Goal: Information Seeking & Learning: Check status

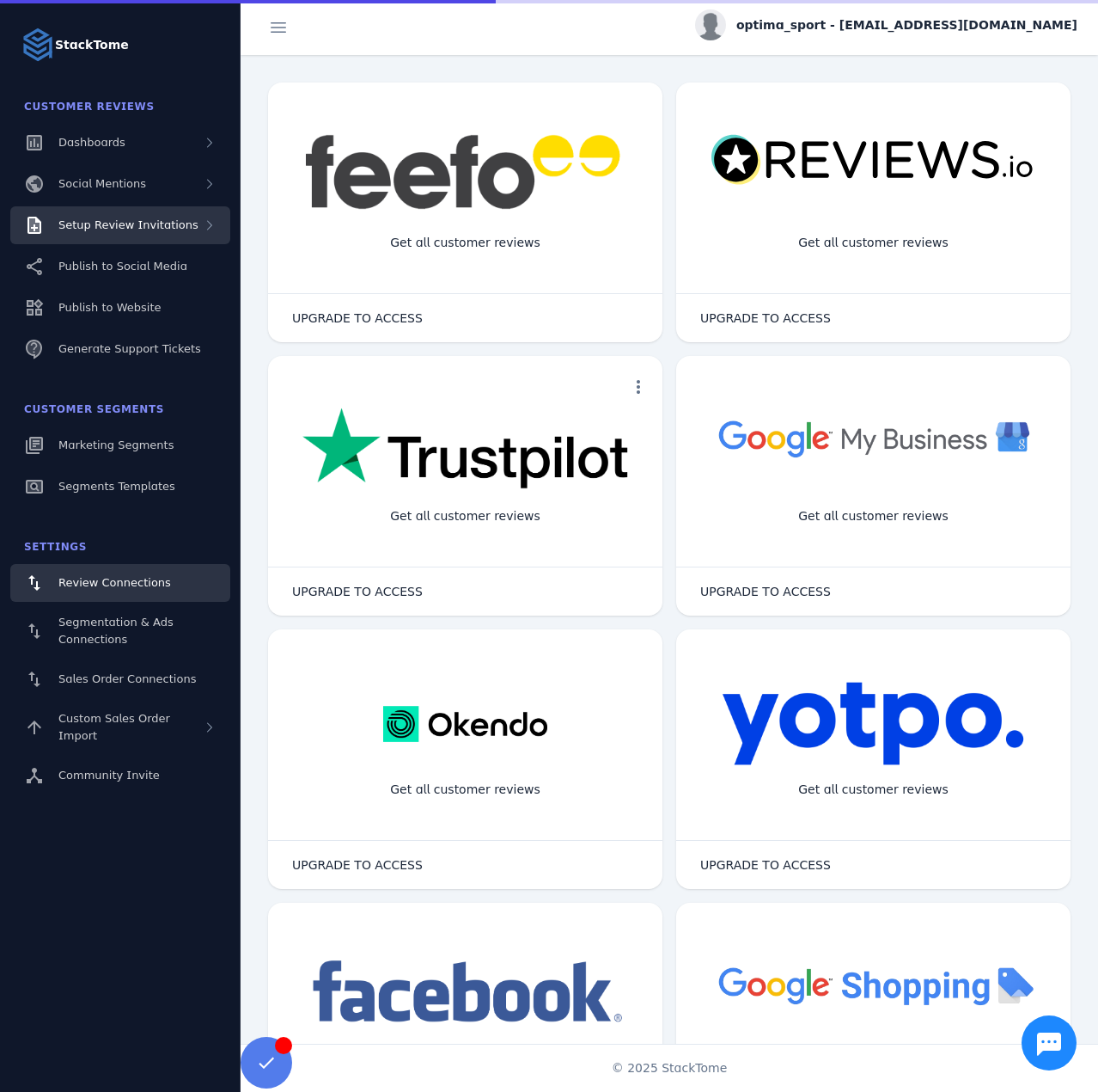
click at [162, 230] on span "Setup Review Invitations" at bounding box center [128, 225] width 140 height 13
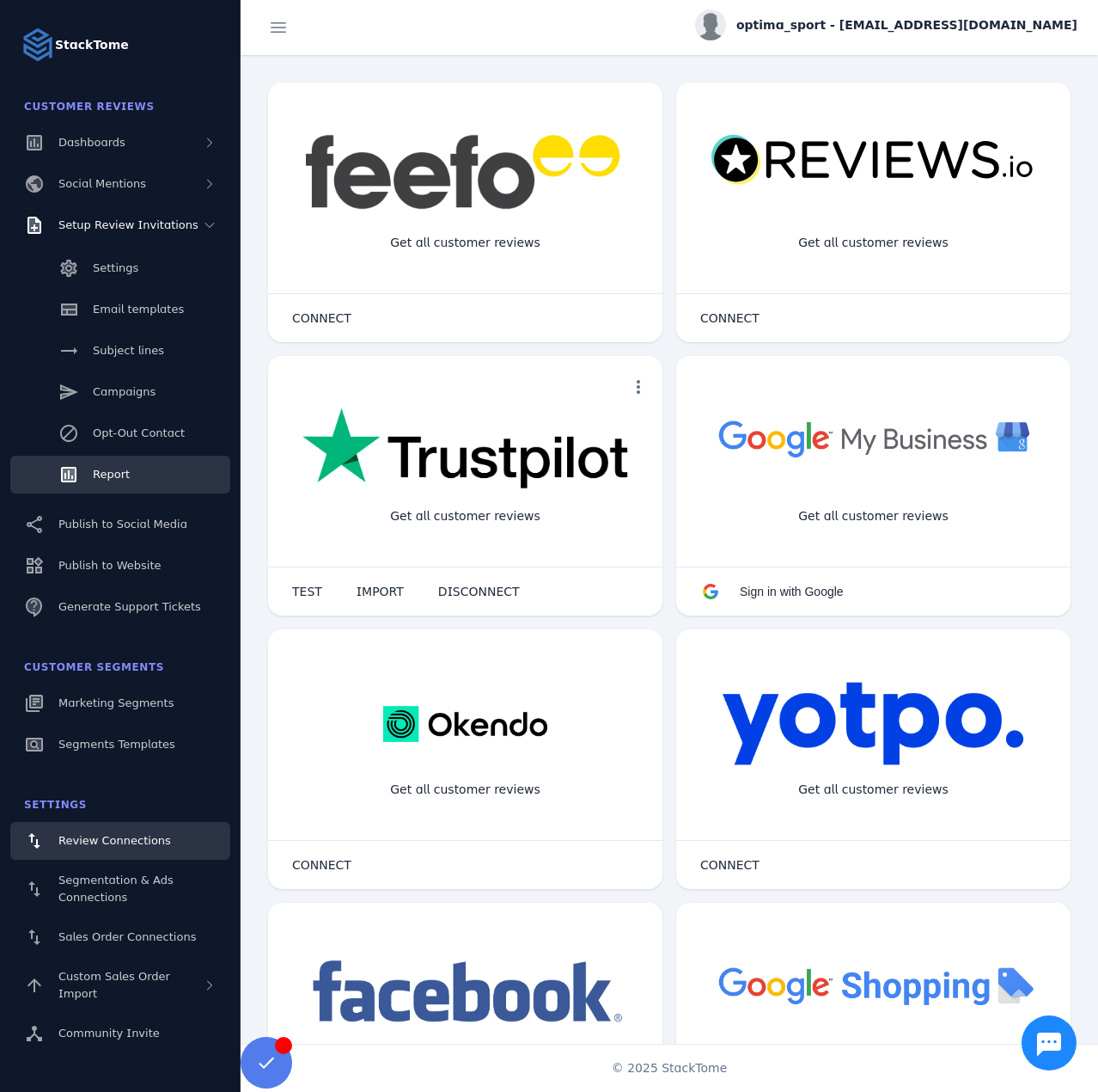
drag, startPoint x: 100, startPoint y: 501, endPoint x: 103, endPoint y: 476, distance: 25.2
click at [100, 498] on div "Settings Email templates Subject lines Campaigns Opt-Out Contact Report" at bounding box center [120, 373] width 241 height 258
click at [103, 476] on span "Report" at bounding box center [112, 474] width 37 height 13
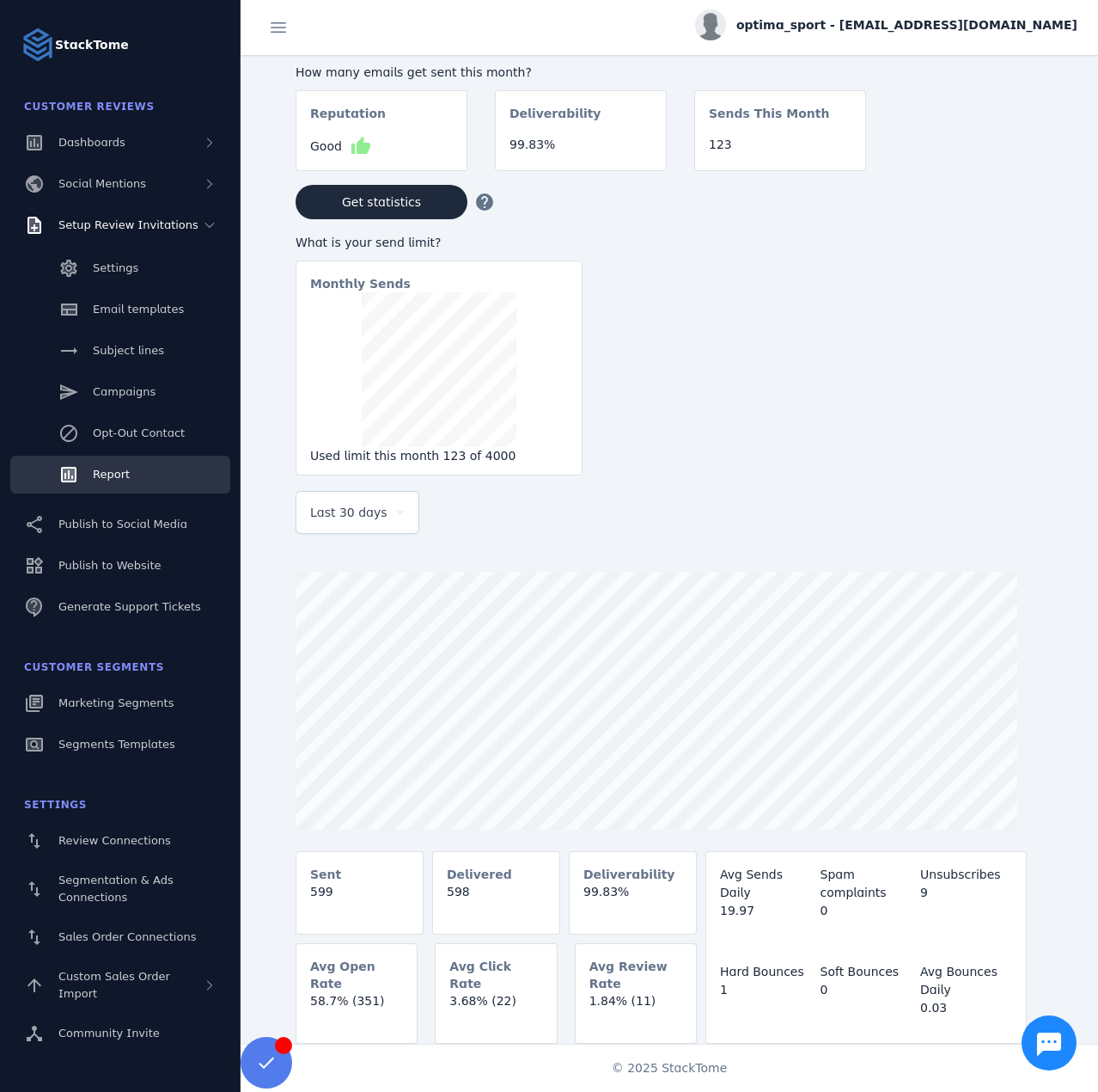
click at [333, 533] on div "Last 30 days" at bounding box center [357, 512] width 94 height 41
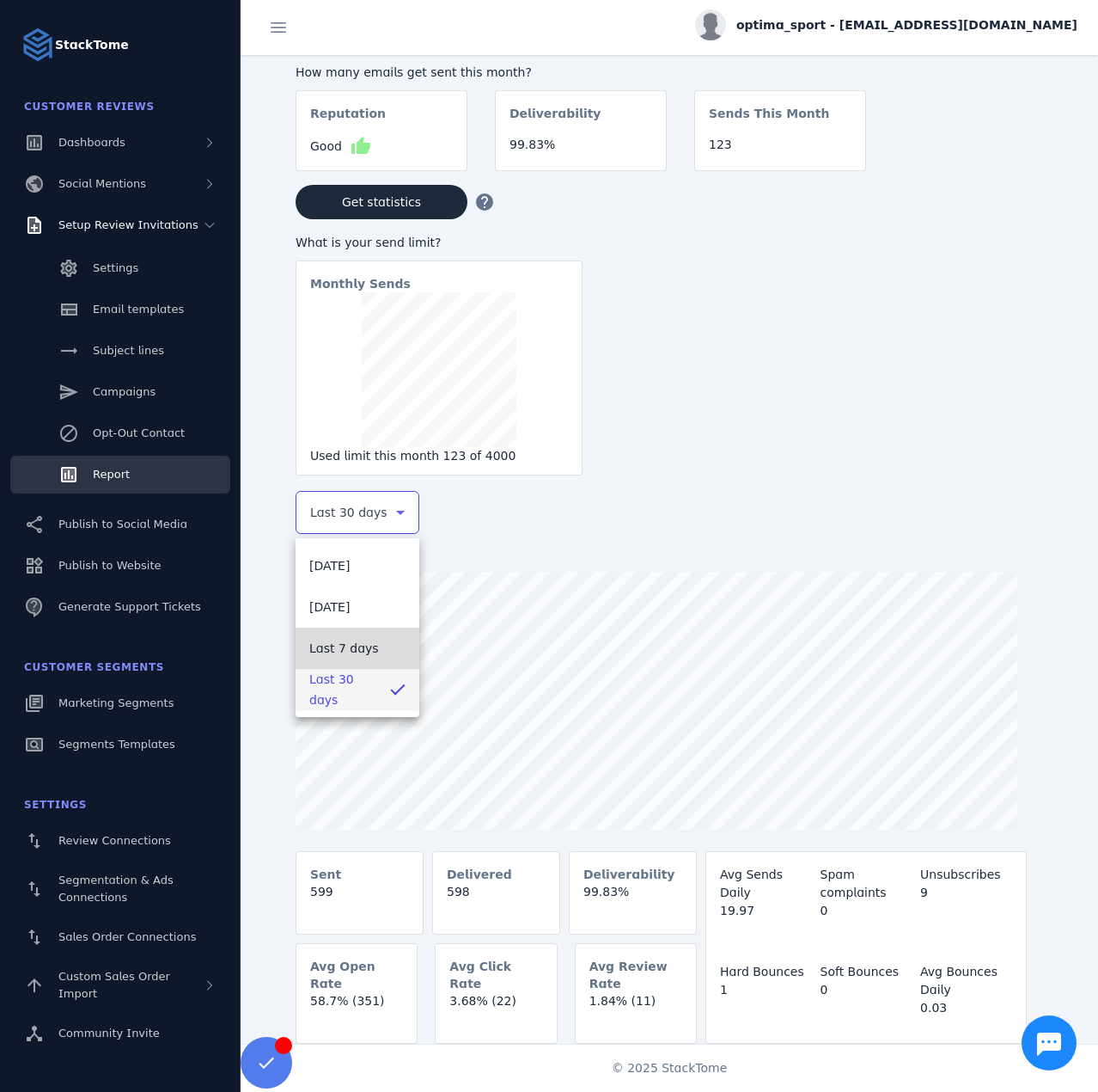
click at [330, 656] on span "Last 7 days" at bounding box center [344, 648] width 70 height 21
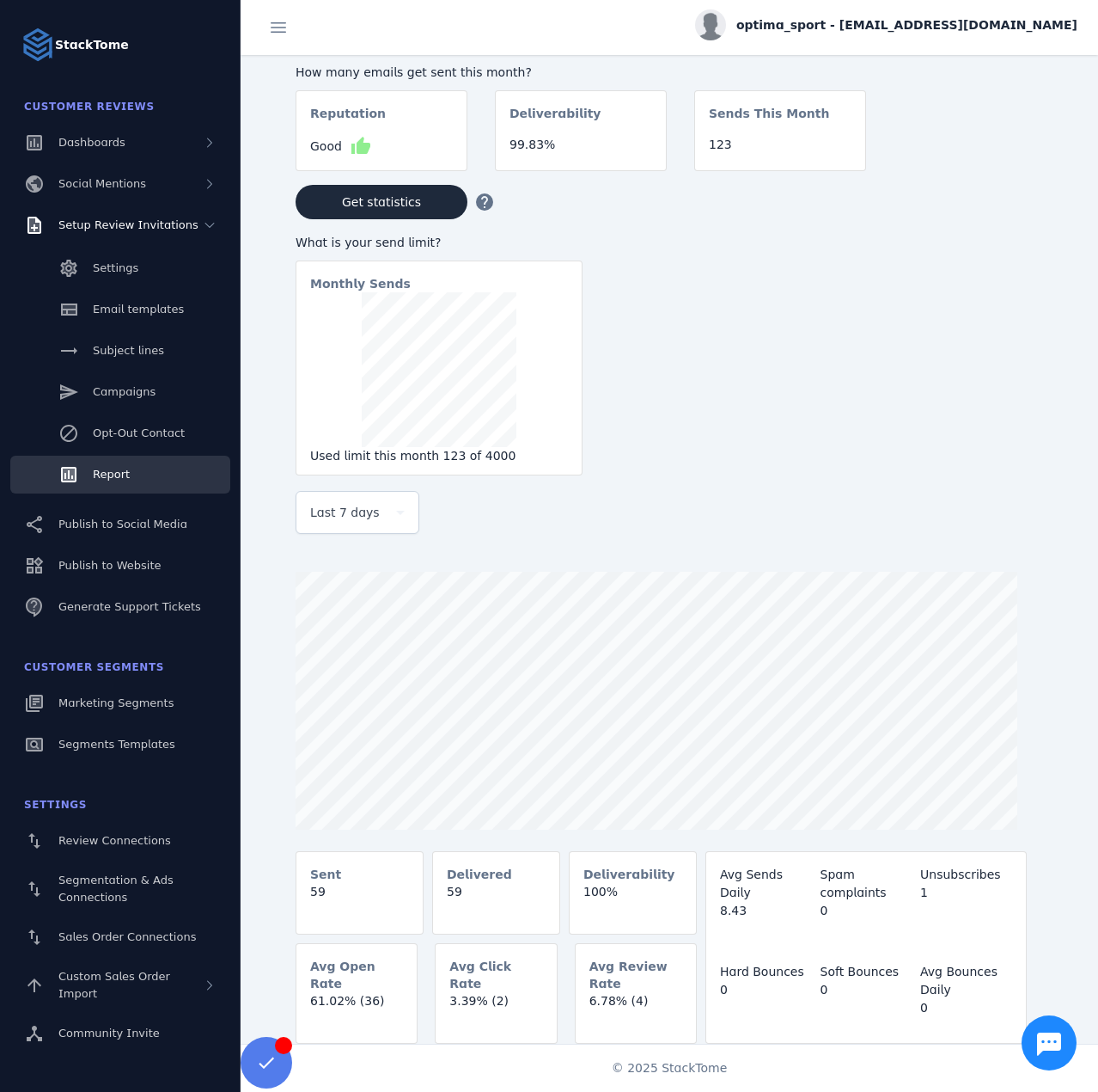
click at [876, 35] on div "optima_sport - [EMAIL_ADDRESS][DOMAIN_NAME]" at bounding box center [886, 25] width 383 height 31
click at [976, 174] on icon at bounding box center [979, 166] width 21 height 21
